Goal: Obtain resource: Download file/media

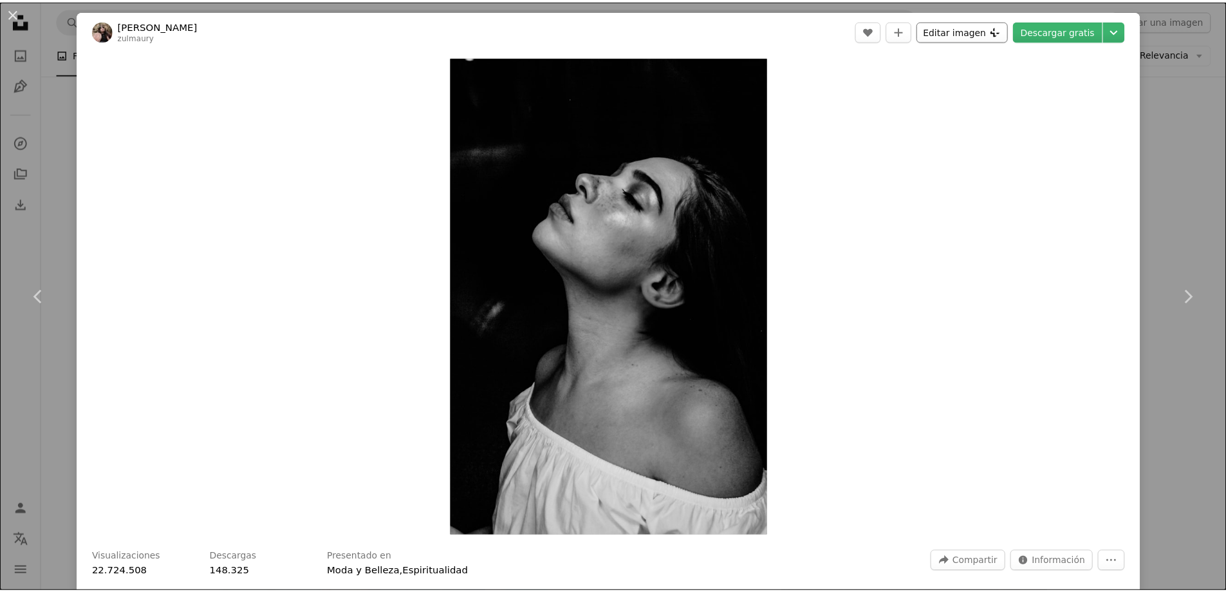
scroll to position [5471, 0]
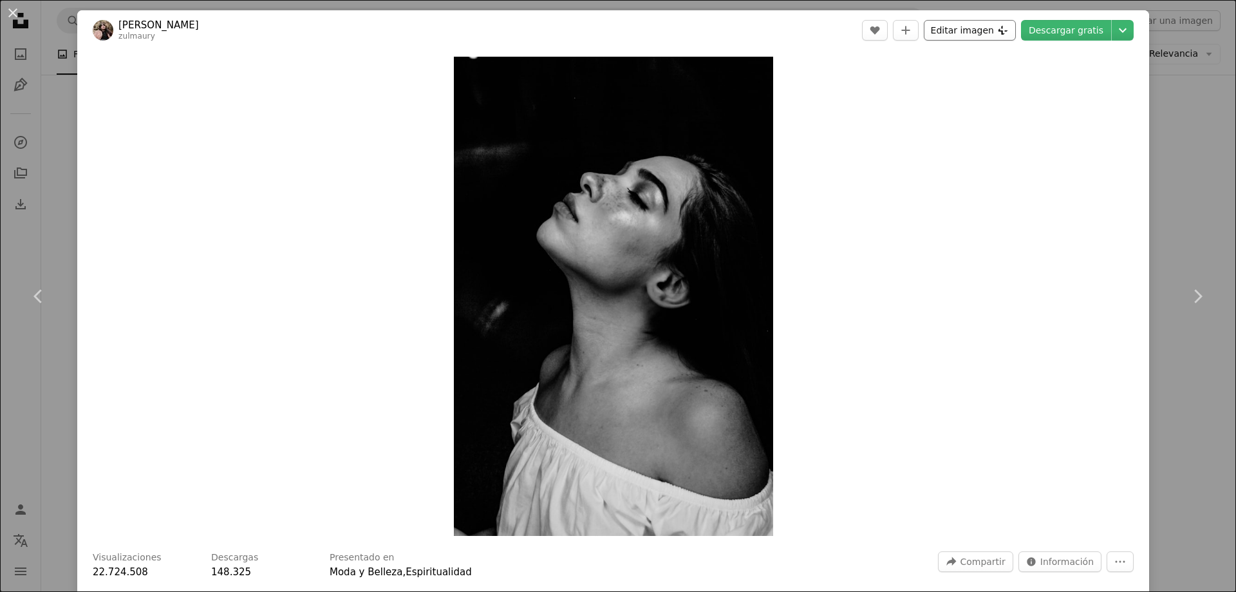
click at [939, 32] on button "Editar imagen Plus sign for Unsplash+" at bounding box center [970, 30] width 92 height 21
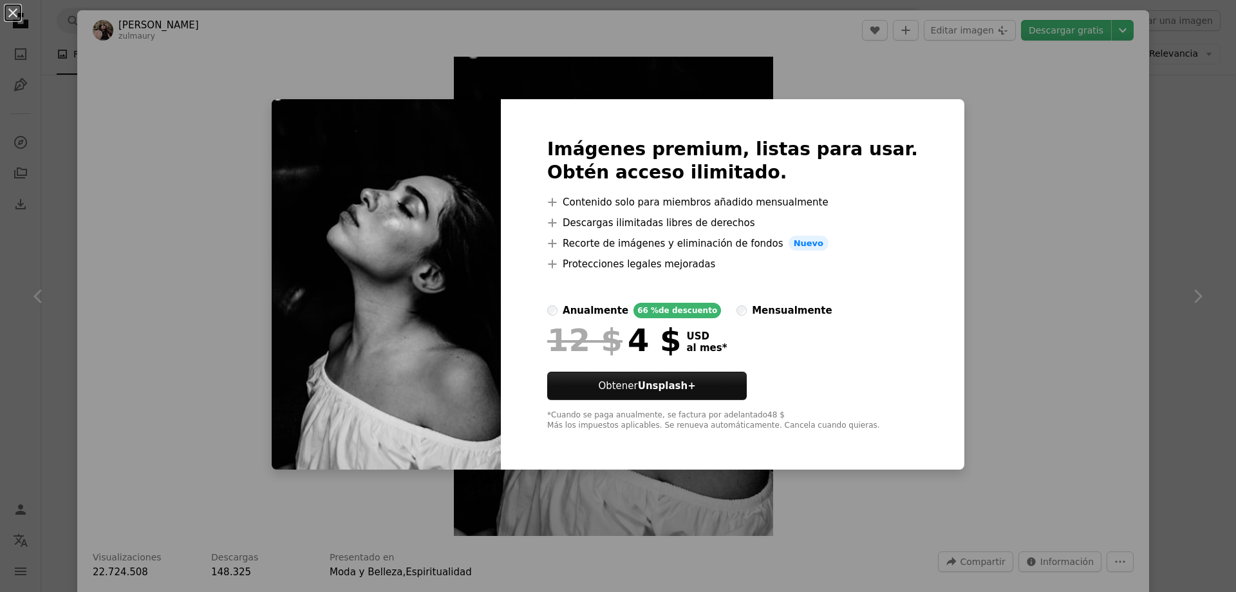
click at [938, 68] on div "An X shape Imágenes premium, listas para usar. Obtén acceso ilimitado. A plus s…" at bounding box center [618, 296] width 1236 height 592
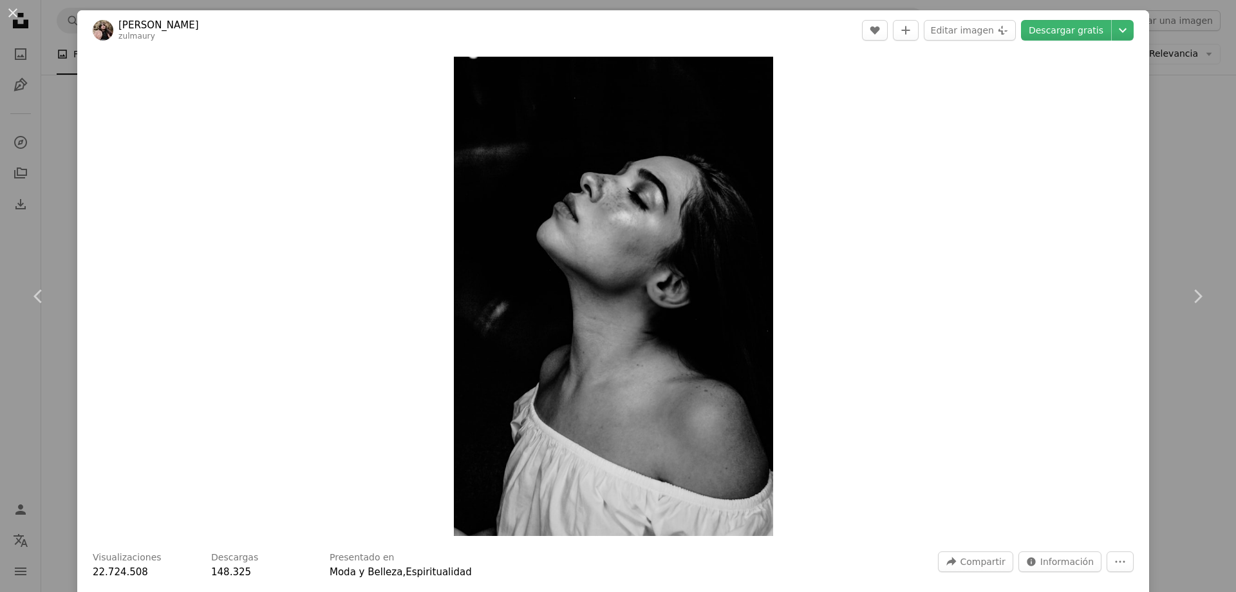
click at [1153, 33] on div "An X shape Chevron left Chevron right Zulmaury [PERSON_NAME] zulmaury A heart A…" at bounding box center [618, 296] width 1236 height 592
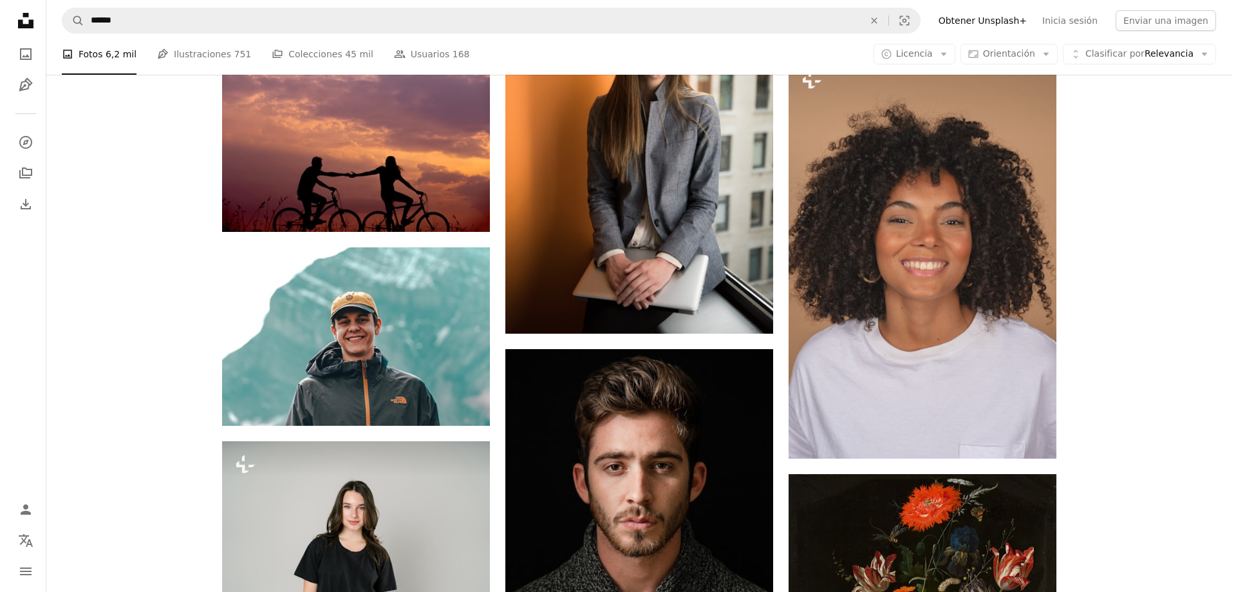
scroll to position [4248, 0]
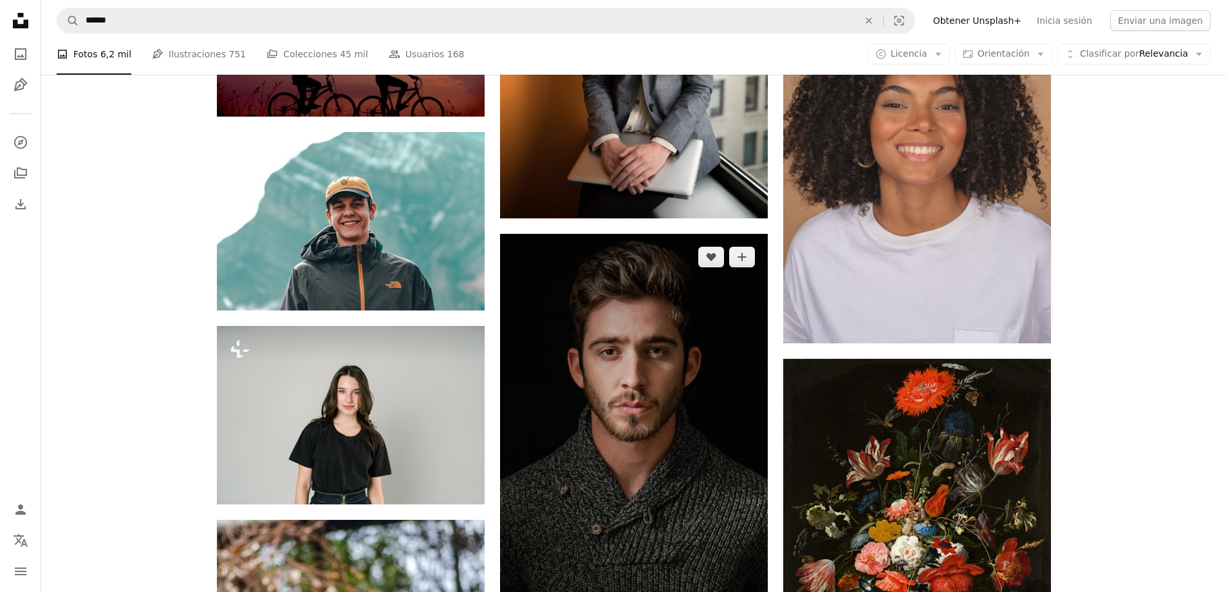
click at [646, 440] on img at bounding box center [634, 435] width 268 height 402
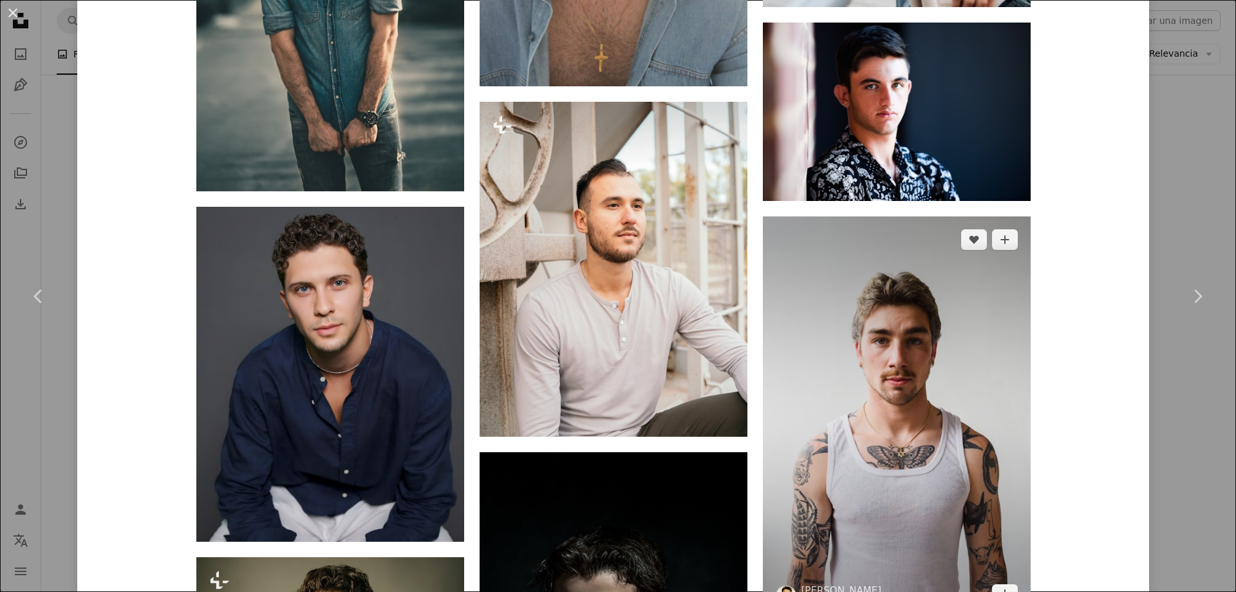
scroll to position [3105, 0]
